Goal: Transaction & Acquisition: Purchase product/service

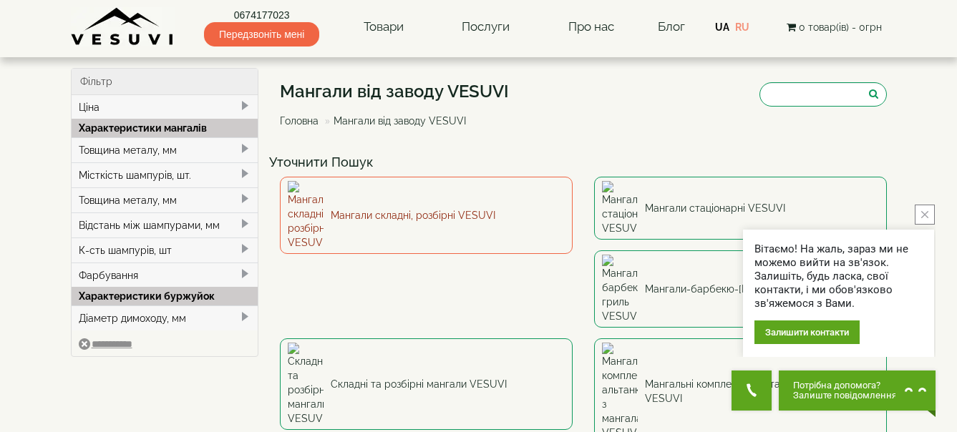
click at [359, 199] on link "Мангали складні, розбірні VESUVI" at bounding box center [426, 215] width 293 height 77
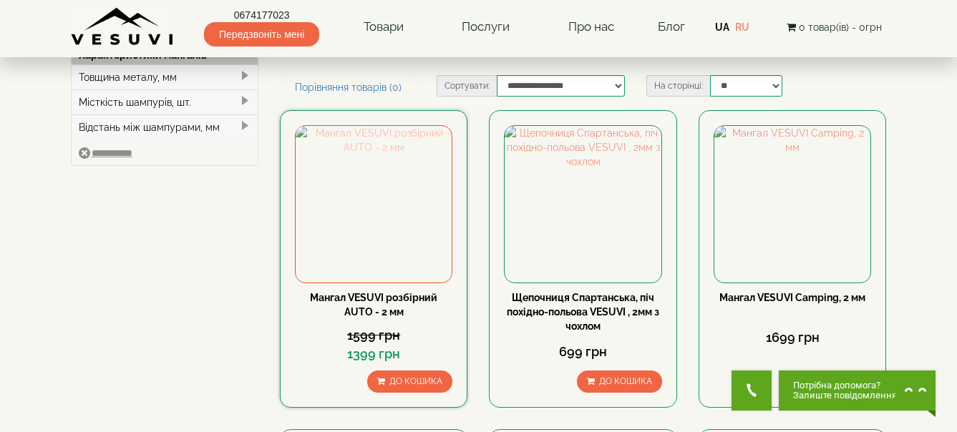
scroll to position [73, 0]
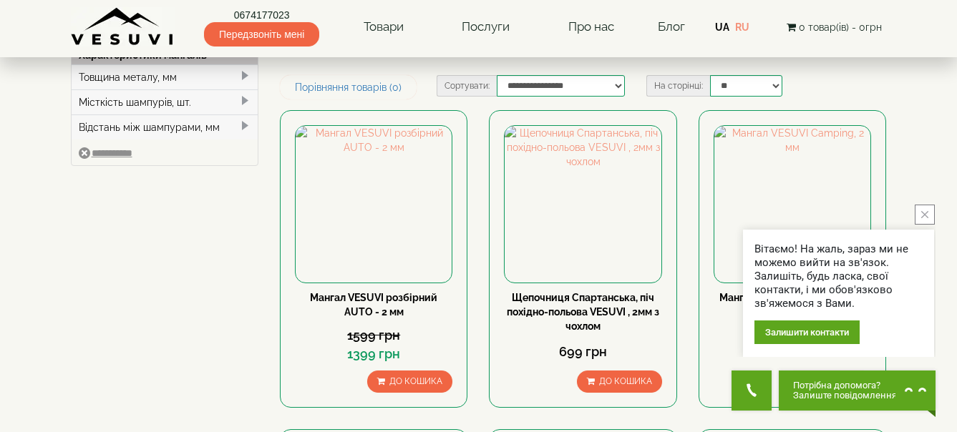
click at [923, 211] on icon "close button" at bounding box center [924, 214] width 7 height 7
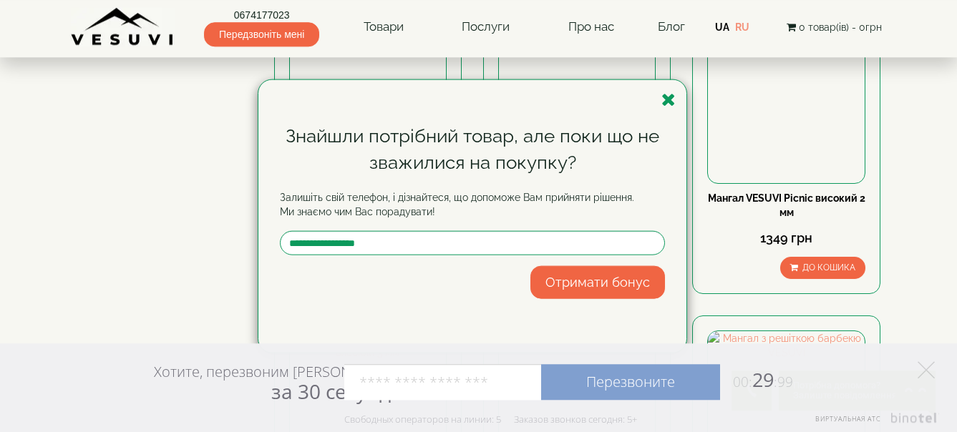
scroll to position [511, 0]
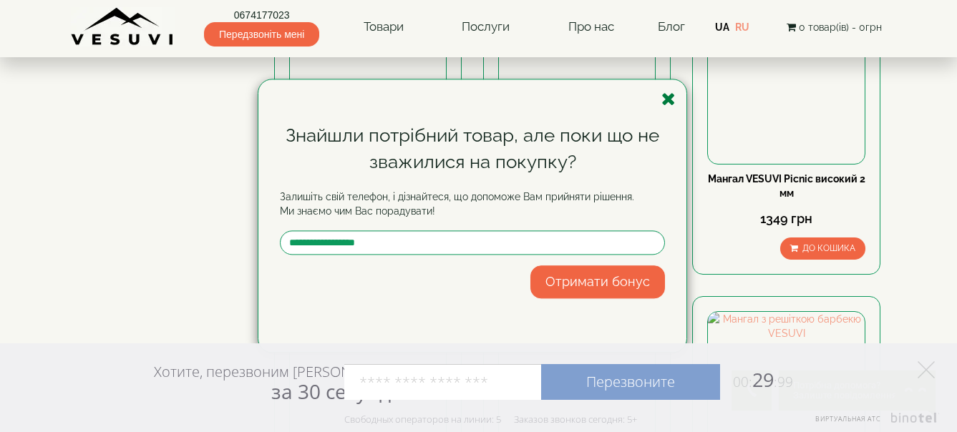
click at [666, 97] on icon "button" at bounding box center [668, 99] width 14 height 18
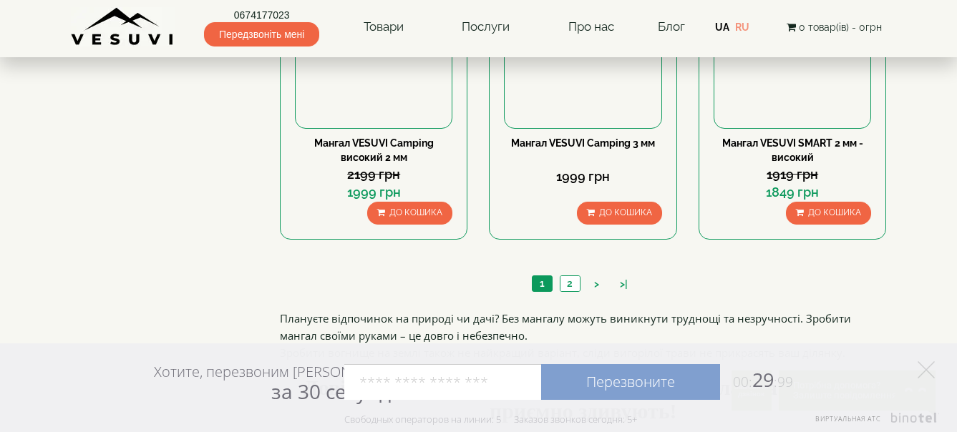
scroll to position [1533, 0]
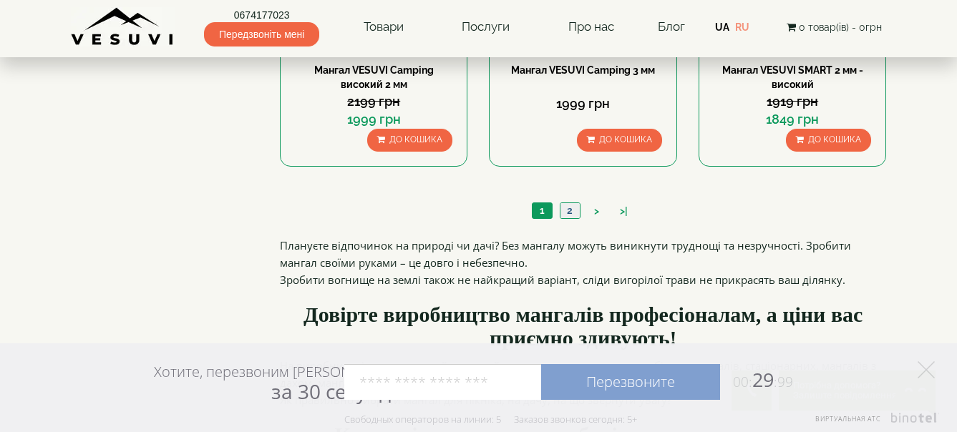
click at [568, 207] on link "2" at bounding box center [570, 210] width 20 height 15
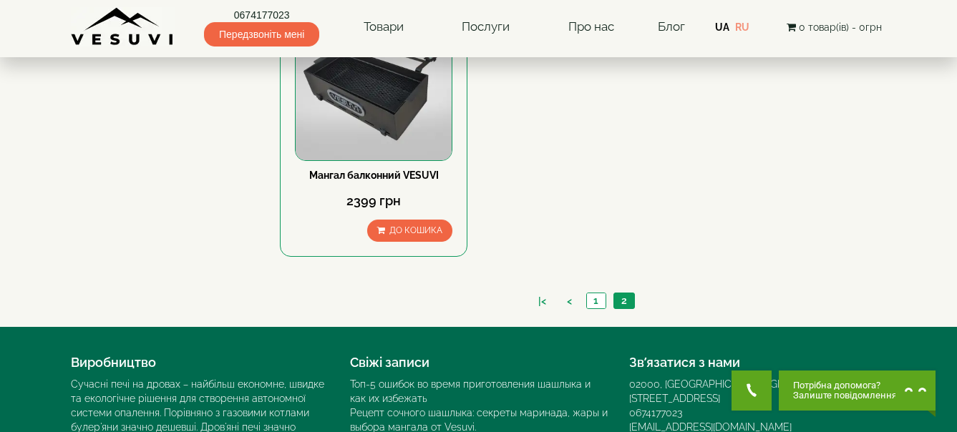
scroll to position [1168, 0]
